Goal: Task Accomplishment & Management: Manage account settings

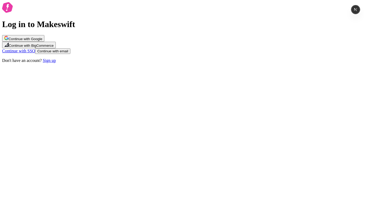
click at [193, 54] on div "Continue with Google Continue with BigCommerce Continue with SSO Continue with …" at bounding box center [182, 44] width 361 height 19
click at [42, 41] on span "Continue with Google" at bounding box center [25, 39] width 34 height 4
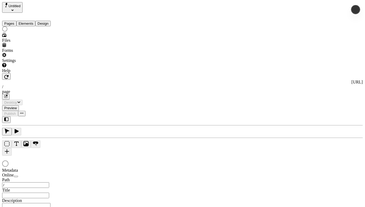
type input "/page"
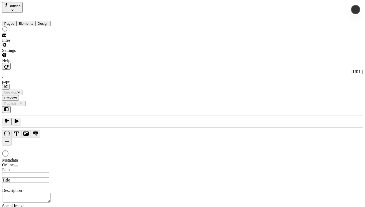
type input "/page"
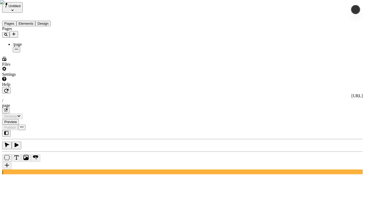
click at [30, 77] on div "Settings" at bounding box center [34, 72] width 64 height 10
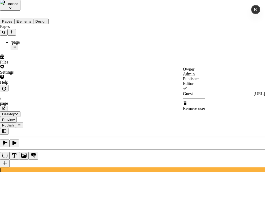
click at [195, 76] on span "Admin" at bounding box center [189, 74] width 12 height 5
click at [199, 81] on span "Publisher" at bounding box center [191, 78] width 16 height 5
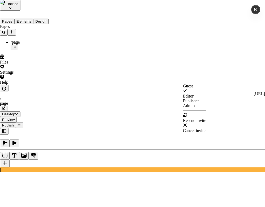
click at [195, 108] on span "Admin" at bounding box center [189, 105] width 12 height 5
click at [206, 98] on div "Publisher" at bounding box center [194, 95] width 23 height 5
